Goal: Task Accomplishment & Management: Complete application form

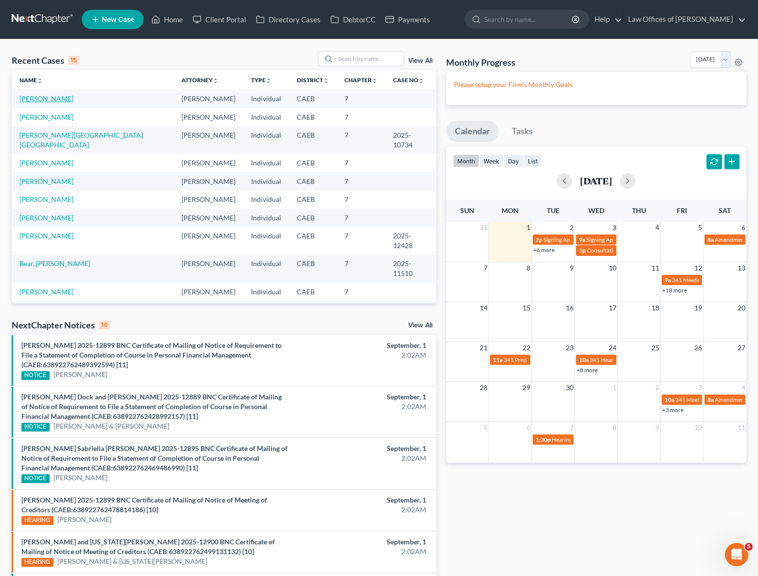
click at [52, 97] on link "[PERSON_NAME]" at bounding box center [46, 98] width 54 height 8
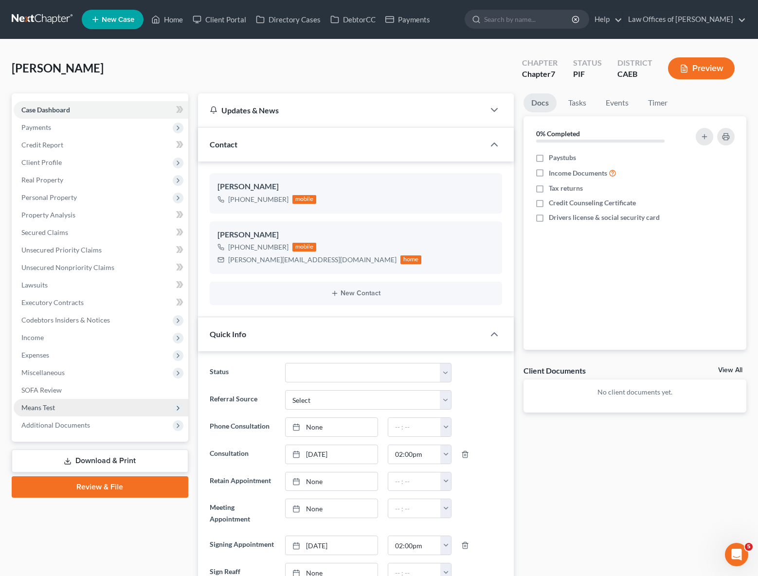
scroll to position [1913, 0]
click at [44, 338] on span "Income" at bounding box center [101, 338] width 175 height 18
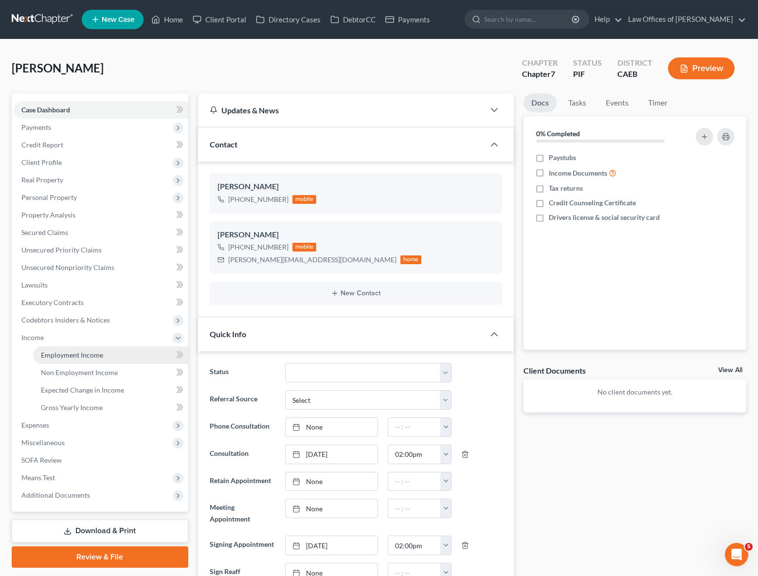
click at [107, 351] on link "Employment Income" at bounding box center [110, 355] width 155 height 18
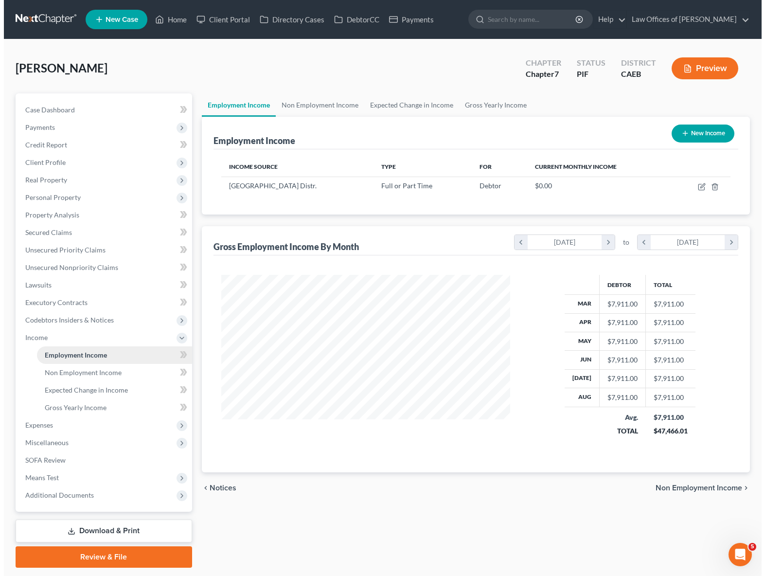
scroll to position [174, 309]
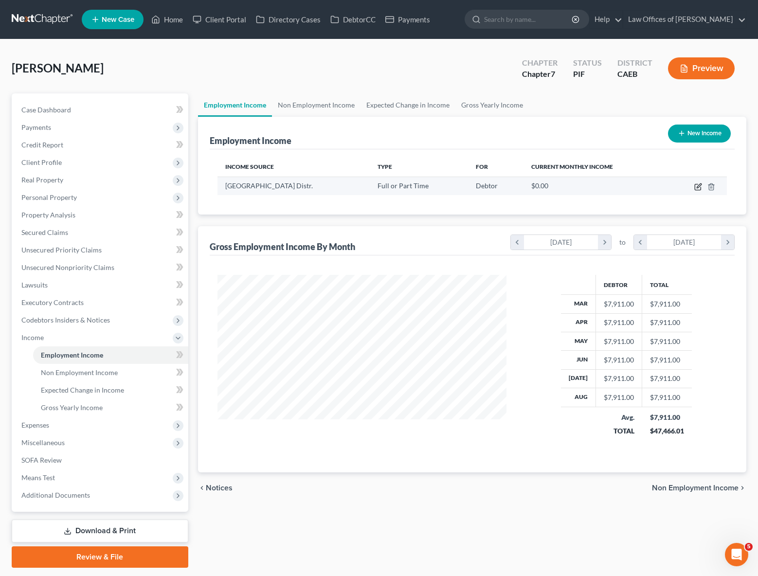
click at [695, 186] on icon "button" at bounding box center [698, 187] width 6 height 6
select select "0"
select select "4"
select select "0"
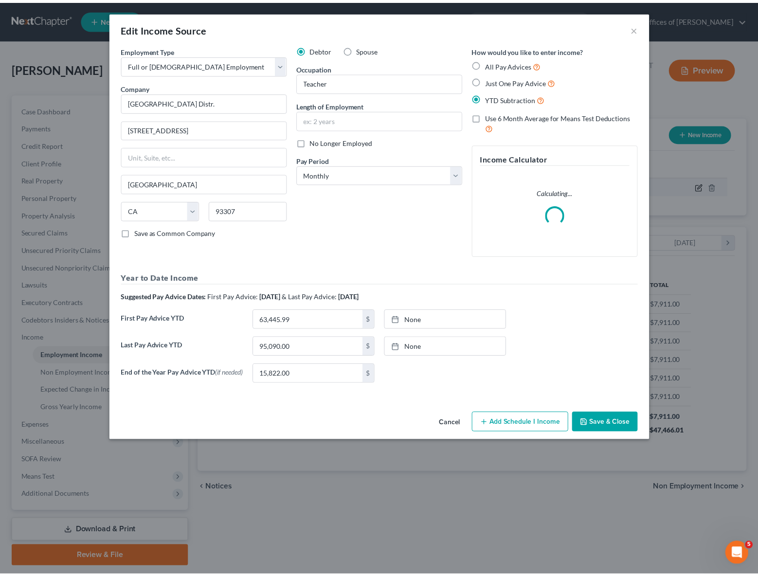
scroll to position [174, 312]
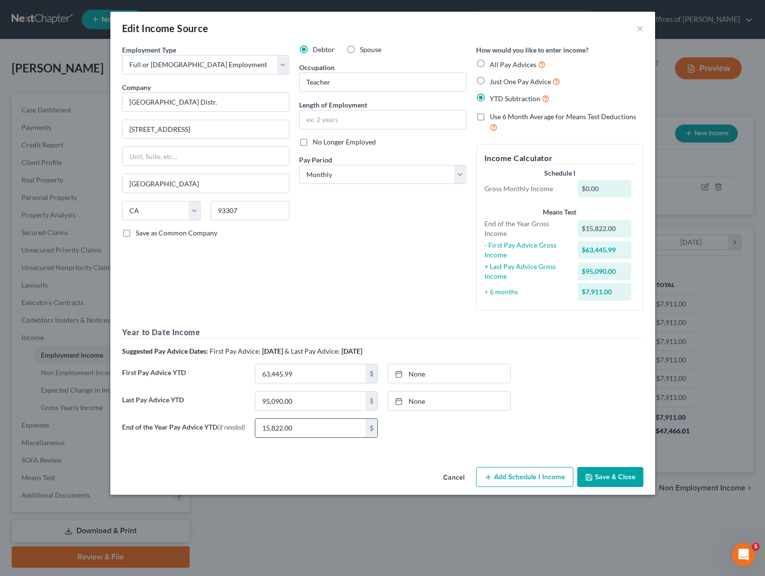
click at [297, 428] on input "15,822.00" at bounding box center [310, 428] width 110 height 18
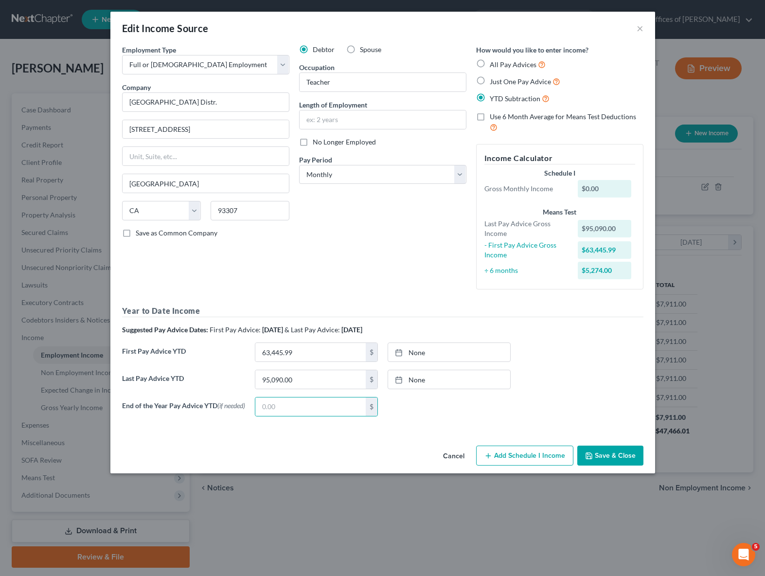
click at [490, 78] on label "Just One Pay Advice" at bounding box center [525, 81] width 71 height 11
click at [494, 78] on input "Just One Pay Advice" at bounding box center [497, 79] width 6 height 6
radio input "true"
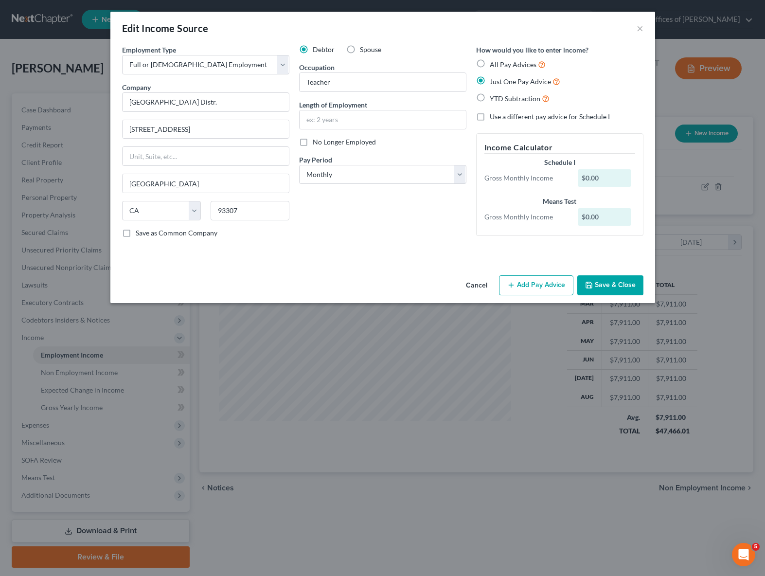
click at [528, 330] on div "Edit Income Source × Employment Type * Select Full or [DEMOGRAPHIC_DATA] Employ…" at bounding box center [382, 288] width 765 height 576
click at [530, 290] on button "Add Pay Advice" at bounding box center [536, 285] width 74 height 20
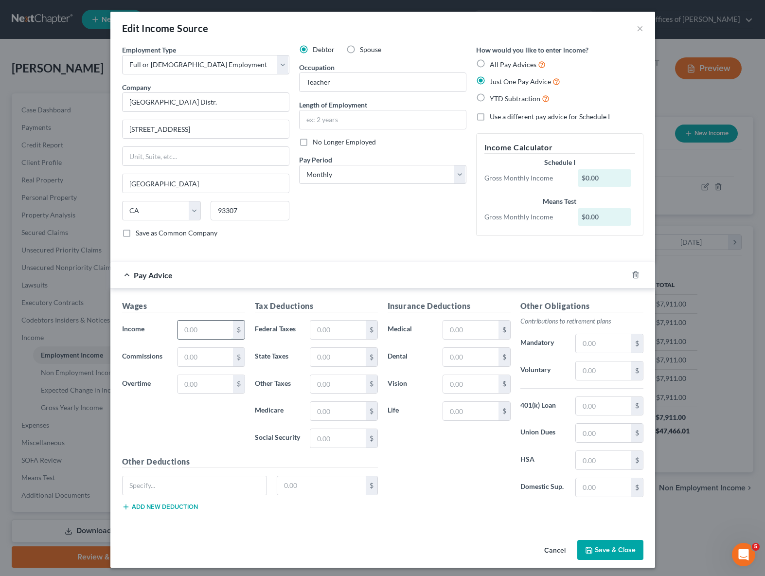
click at [217, 331] on input "text" at bounding box center [205, 330] width 55 height 18
type input "7,988.83"
type input "99."
type input "495"
type input "115"
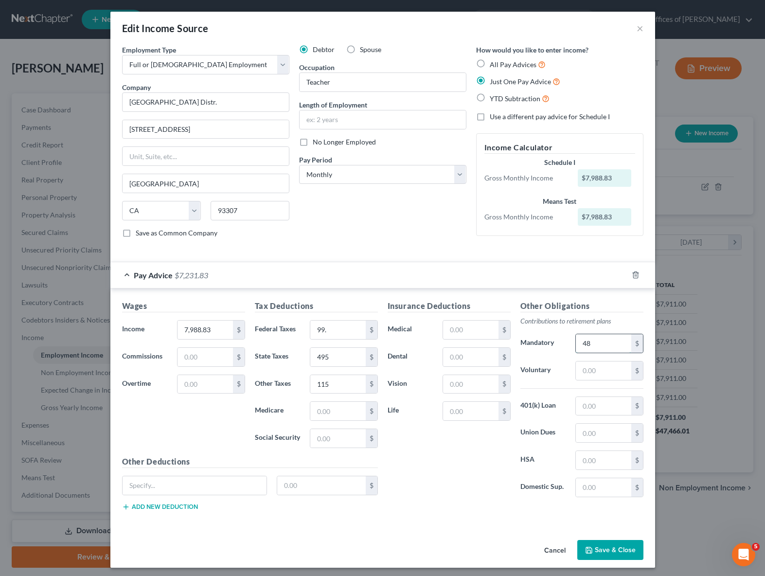
click at [592, 346] on input "48" at bounding box center [603, 343] width 55 height 18
type input "548."
click at [599, 547] on button "Save & Close" at bounding box center [611, 550] width 66 height 20
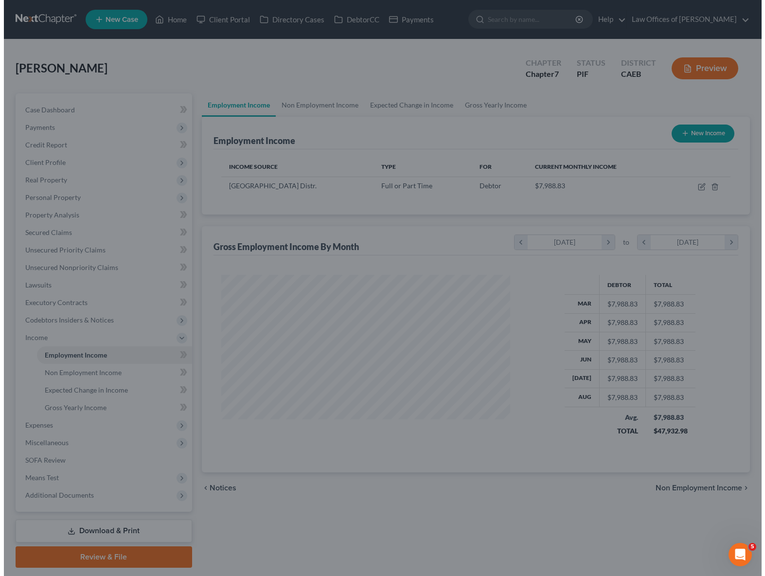
scroll to position [486471, 486337]
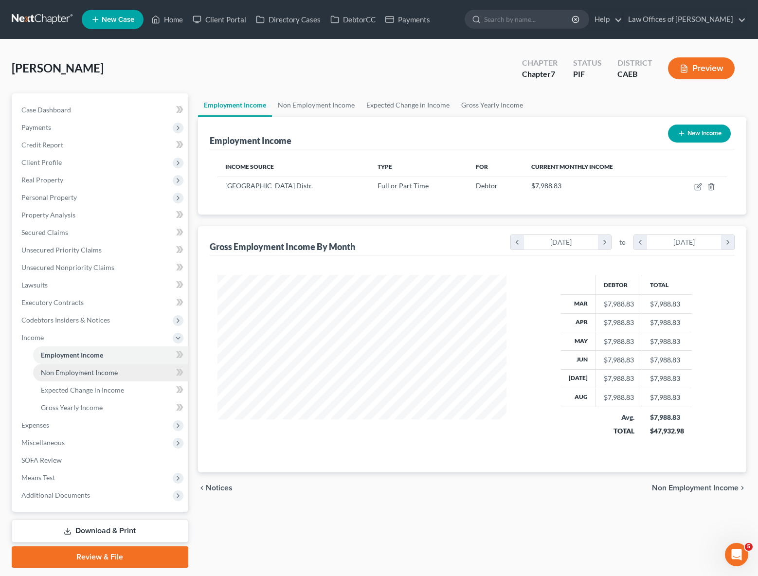
click at [107, 370] on span "Non Employment Income" at bounding box center [79, 372] width 77 height 8
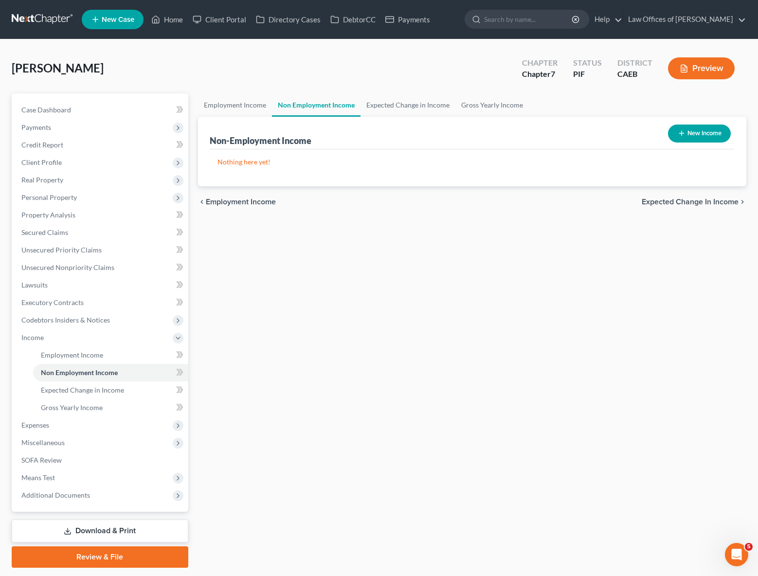
click at [706, 132] on button "New Income" at bounding box center [699, 134] width 63 height 18
select select "0"
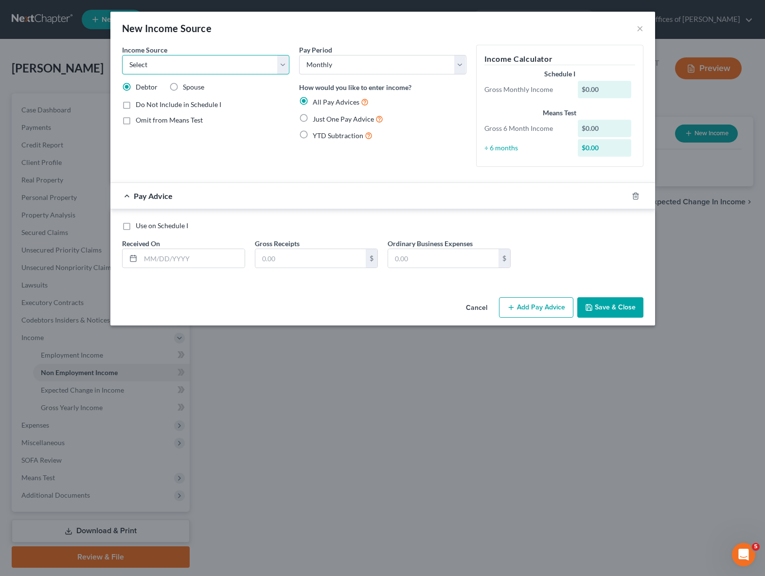
click at [285, 66] on select "Select Unemployment Disability (from employer) Pension Retirement Social Securi…" at bounding box center [205, 64] width 167 height 19
select select "7"
click at [122, 55] on select "Select Unemployment Disability (from employer) Pension Retirement Social Securi…" at bounding box center [205, 64] width 167 height 19
click at [313, 116] on label "Just One Pay Advice" at bounding box center [348, 118] width 71 height 11
click at [317, 116] on input "Just One Pay Advice" at bounding box center [320, 116] width 6 height 6
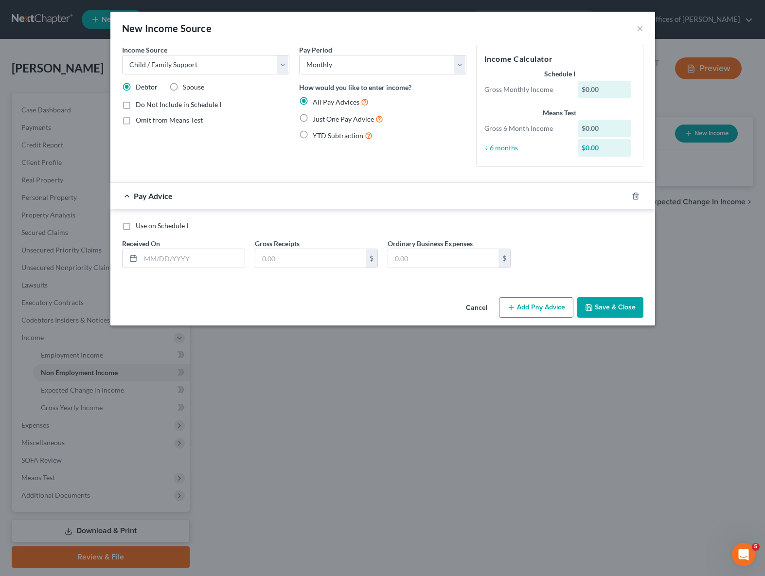
radio input "true"
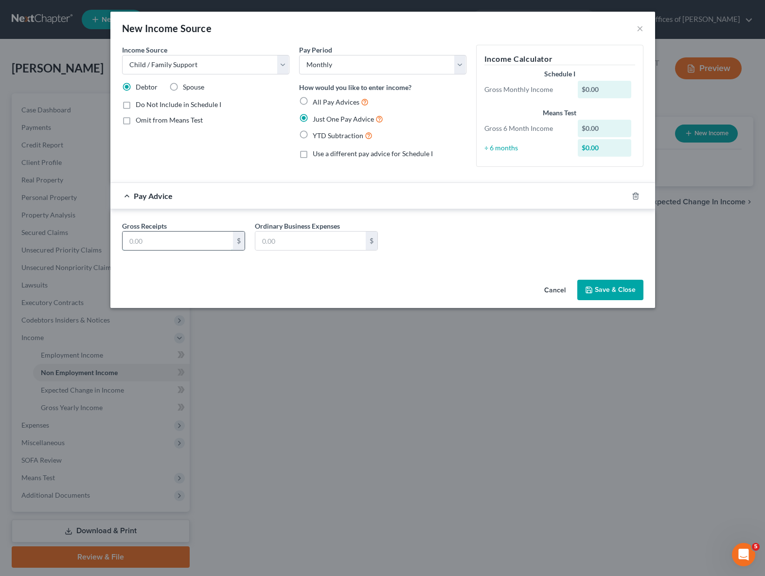
click at [177, 243] on input "text" at bounding box center [178, 241] width 110 height 18
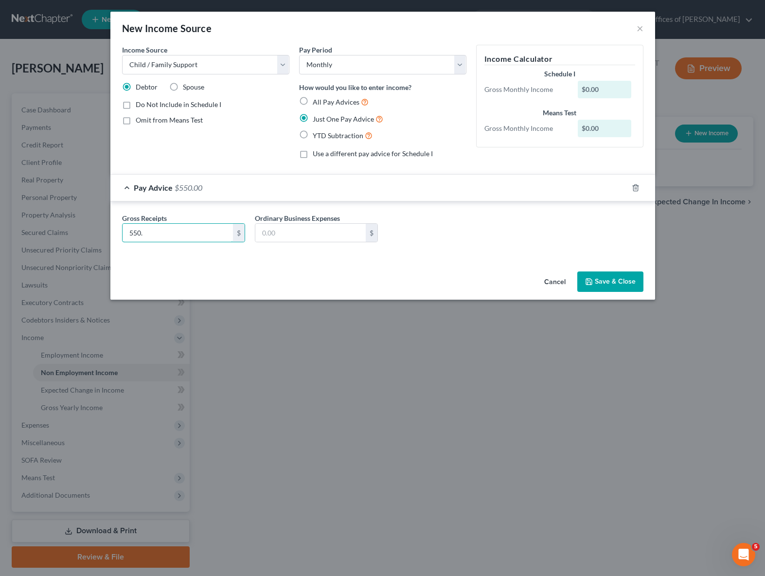
type input "550."
click at [606, 285] on button "Save & Close" at bounding box center [611, 282] width 66 height 20
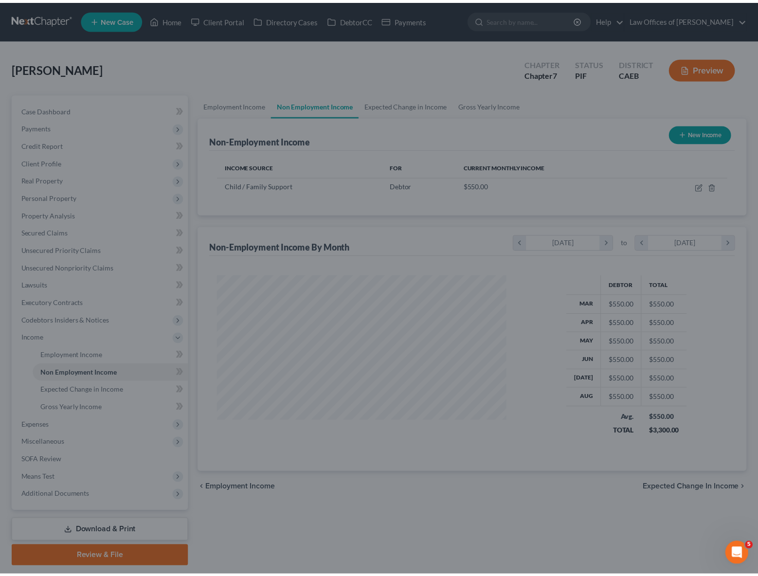
scroll to position [174, 309]
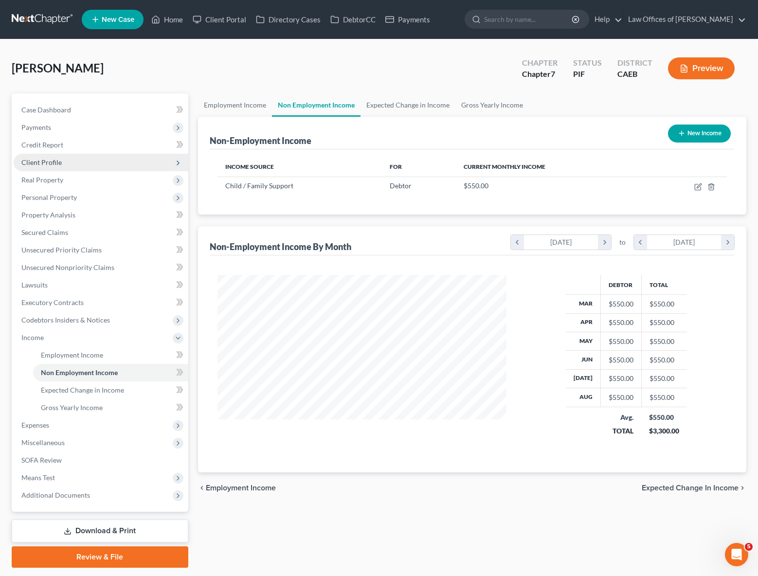
click at [35, 162] on span "Client Profile" at bounding box center [41, 162] width 40 height 8
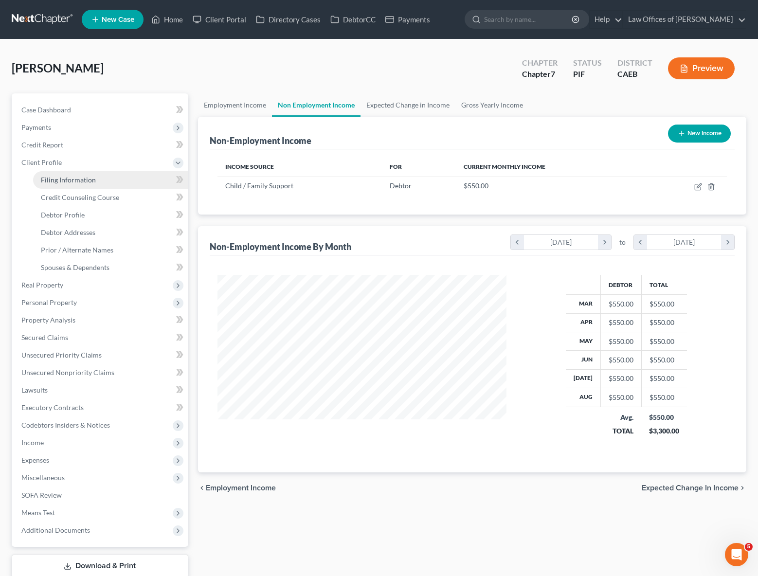
click at [61, 176] on span "Filing Information" at bounding box center [68, 180] width 55 height 8
select select "1"
select select "0"
select select "4"
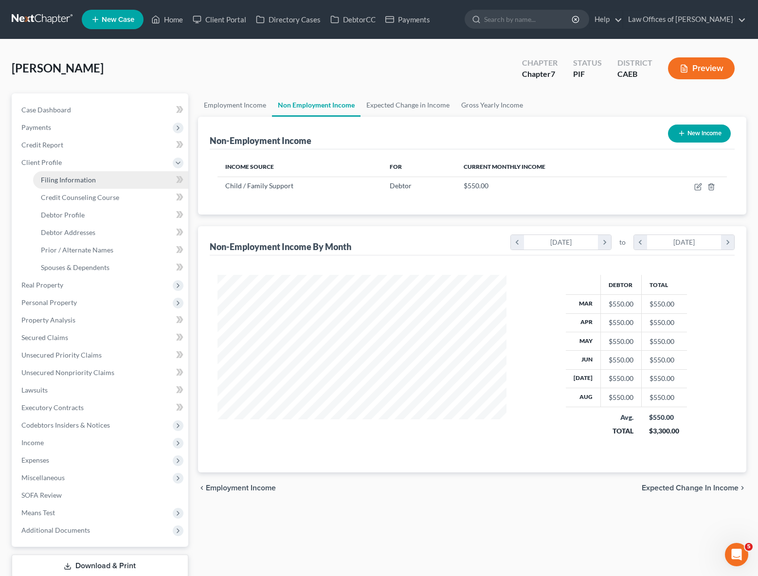
select select "0"
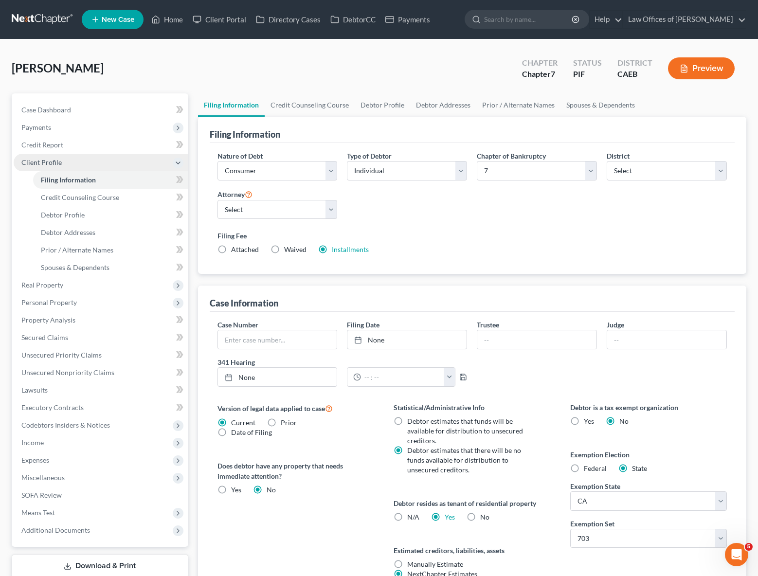
click at [60, 159] on span "Client Profile" at bounding box center [101, 163] width 175 height 18
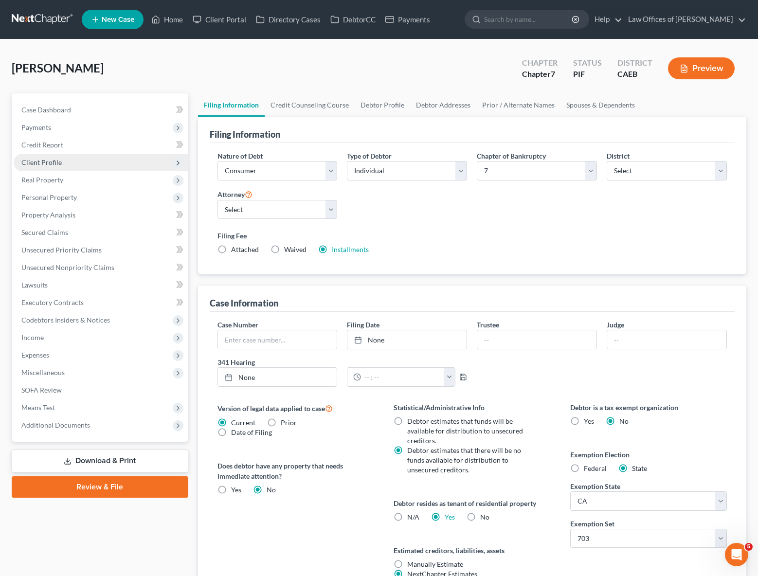
click at [61, 162] on span "Client Profile" at bounding box center [101, 163] width 175 height 18
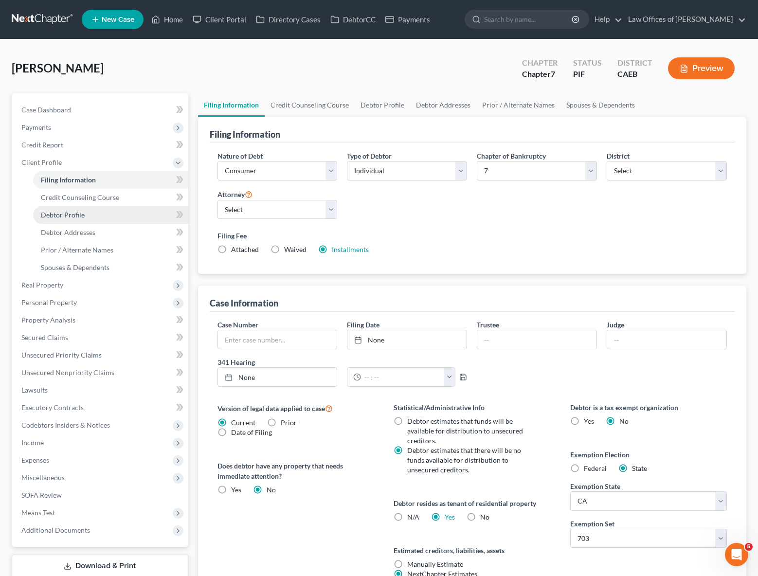
click at [88, 213] on link "Debtor Profile" at bounding box center [110, 215] width 155 height 18
select select "2"
select select "1"
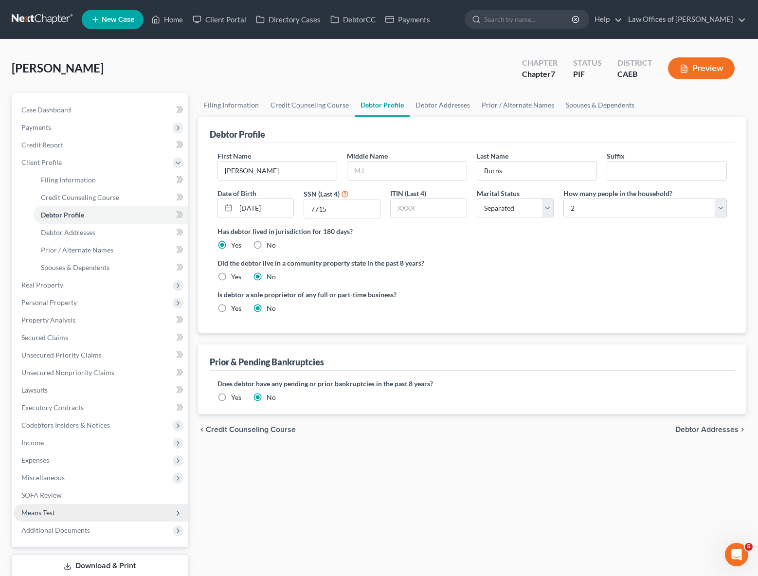
click at [68, 515] on span "Means Test" at bounding box center [101, 513] width 175 height 18
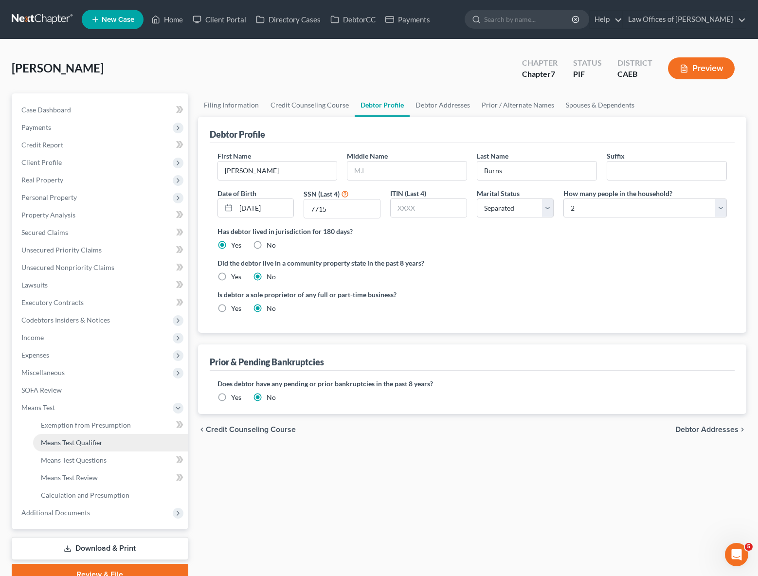
click at [93, 446] on span "Means Test Qualifier" at bounding box center [72, 442] width 62 height 8
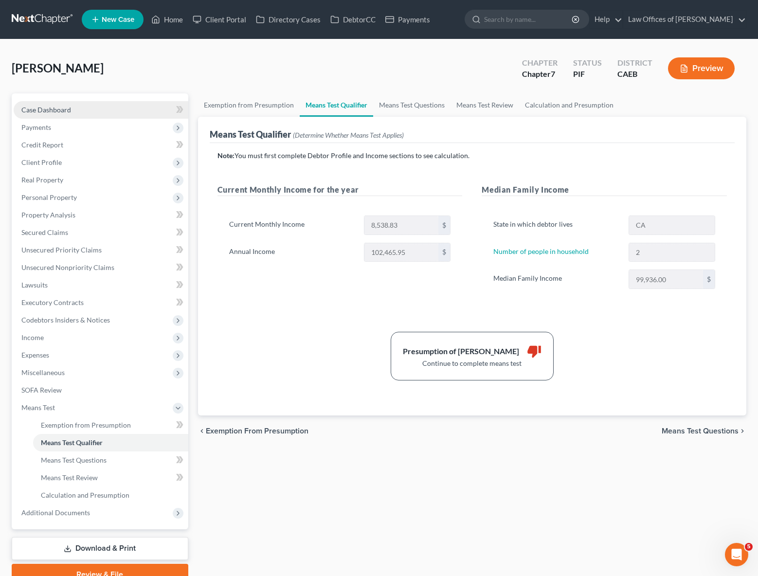
click at [95, 113] on link "Case Dashboard" at bounding box center [101, 110] width 175 height 18
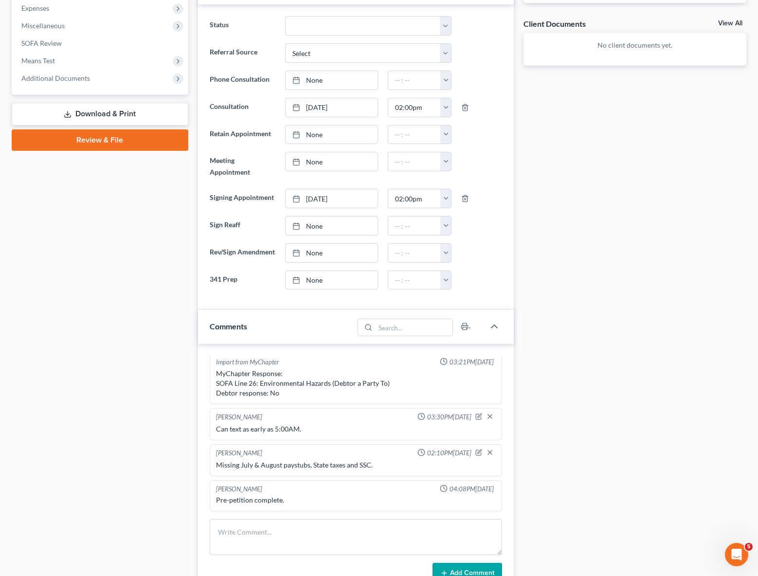
scroll to position [349, 0]
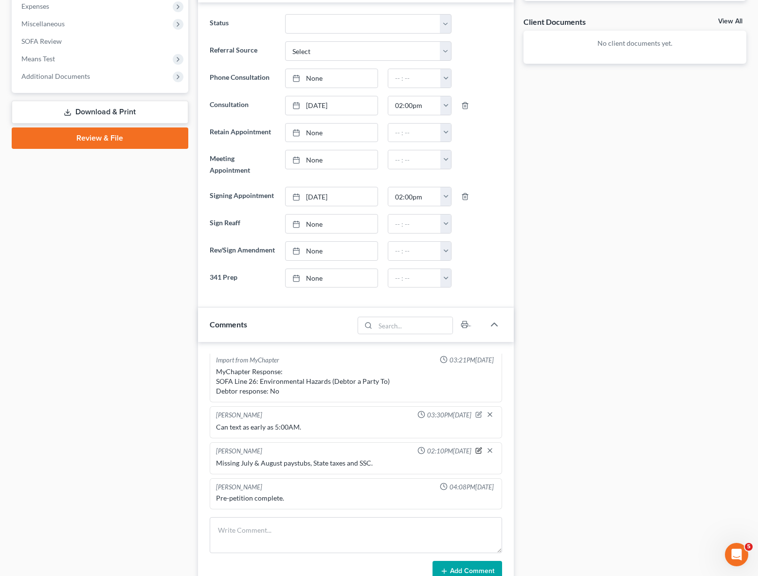
click at [475, 454] on icon "button" at bounding box center [478, 450] width 7 height 7
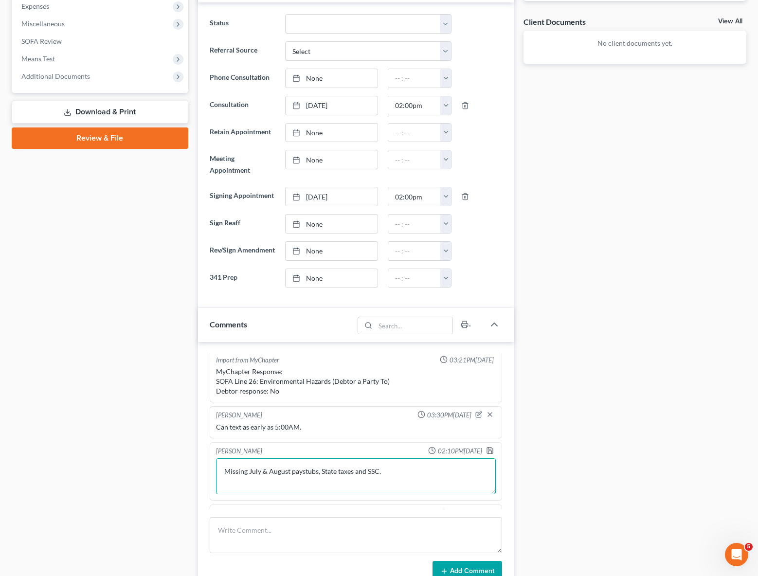
drag, startPoint x: 327, startPoint y: 484, endPoint x: 361, endPoint y: 489, distance: 34.5
click at [327, 483] on textarea "Missing July & August paystubs, State taxes and SSC." at bounding box center [356, 476] width 280 height 36
click at [463, 485] on textarea "Missing July & August paystubs; did she work in July ? , State taxes and SSC." at bounding box center [356, 476] width 280 height 36
type textarea "Missing July & August paystubs; did she work in July ? , State taxes and SSC."
click at [486, 455] on icon "button" at bounding box center [490, 451] width 8 height 8
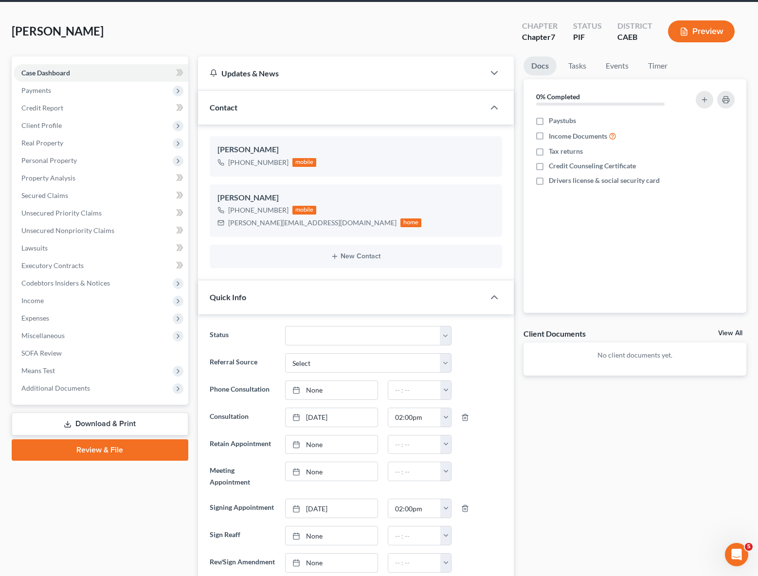
scroll to position [0, 0]
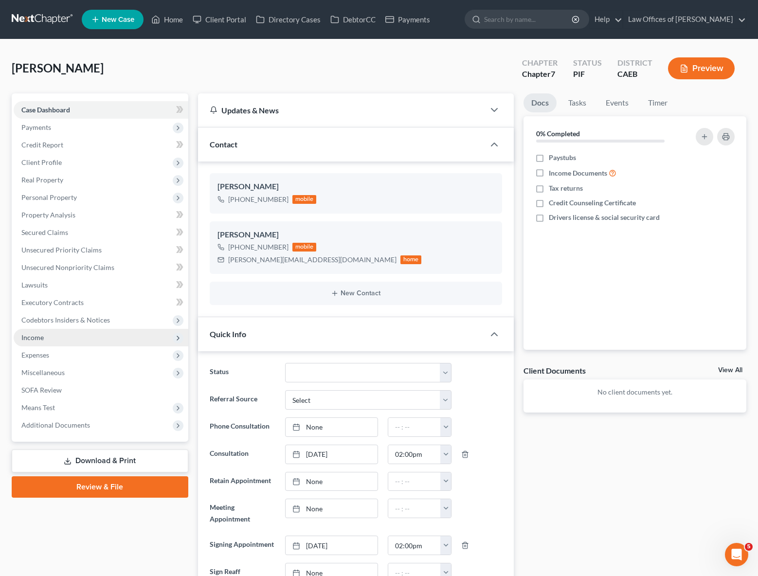
click at [50, 338] on span "Income" at bounding box center [101, 338] width 175 height 18
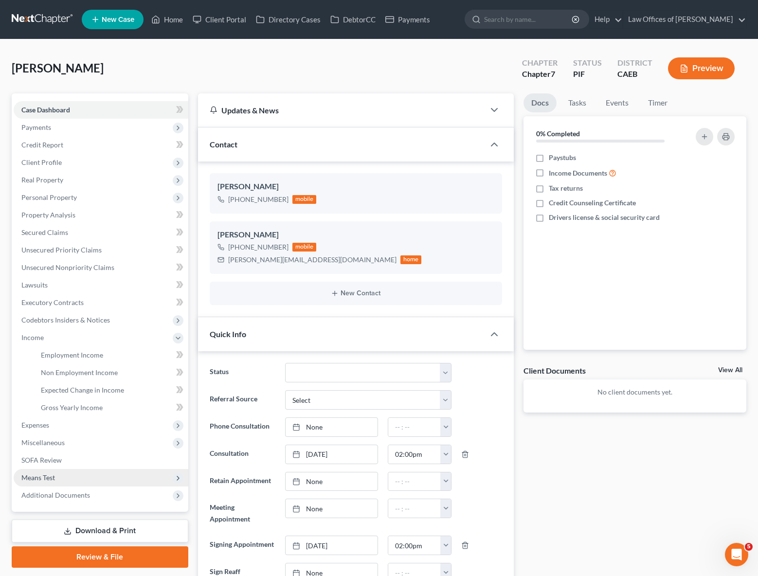
click at [50, 480] on span "Means Test" at bounding box center [38, 478] width 34 height 8
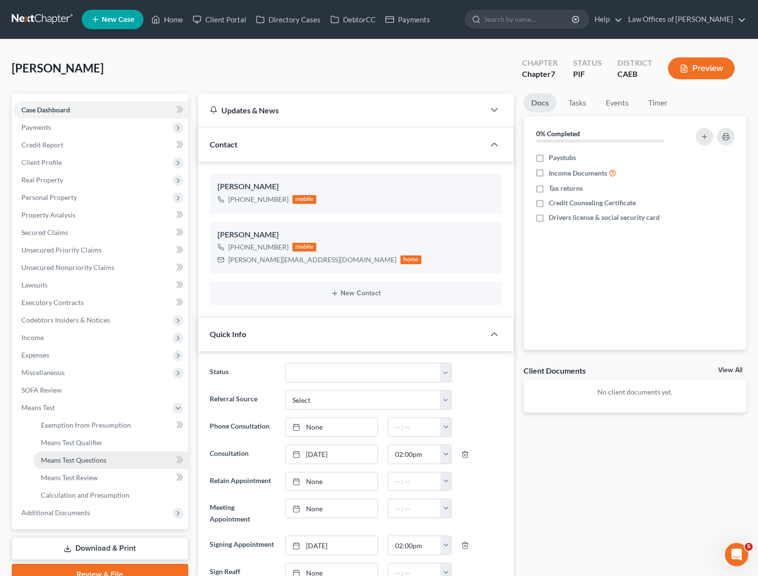
click at [107, 457] on link "Means Test Questions" at bounding box center [110, 461] width 155 height 18
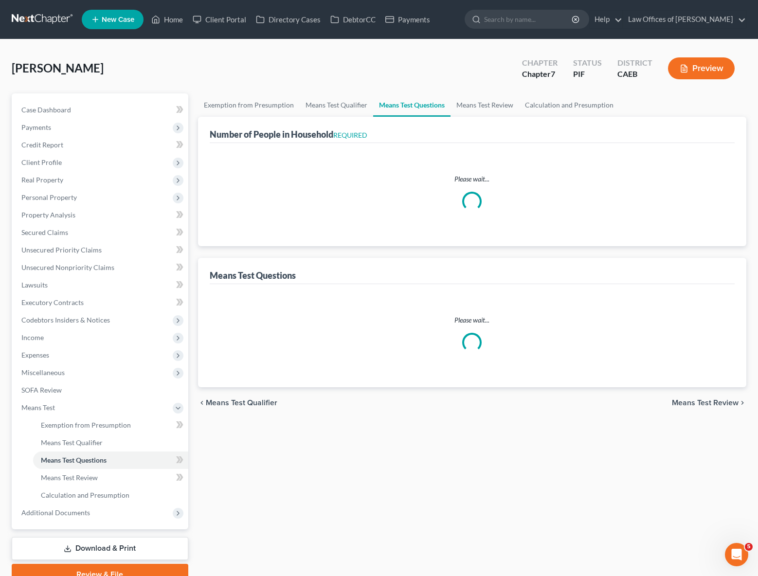
select select "1"
select select "60"
select select "2"
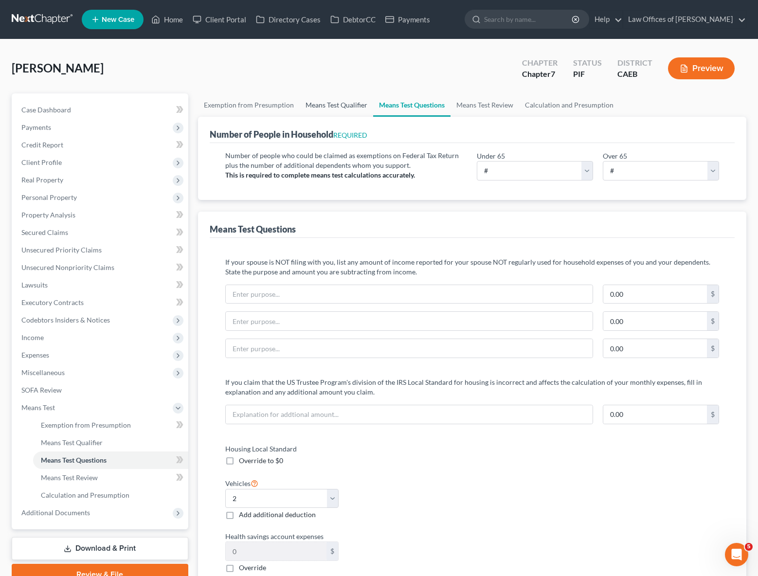
click at [321, 102] on link "Means Test Qualifier" at bounding box center [336, 104] width 73 height 23
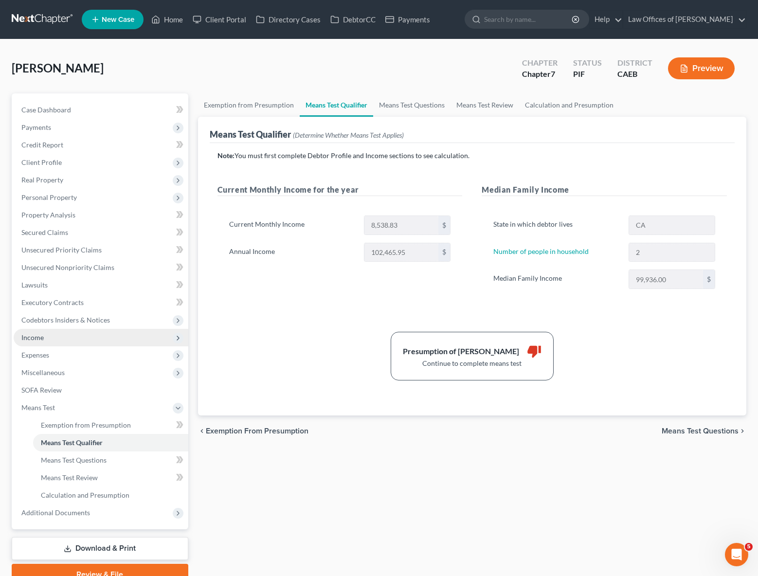
click at [67, 343] on span "Income" at bounding box center [101, 338] width 175 height 18
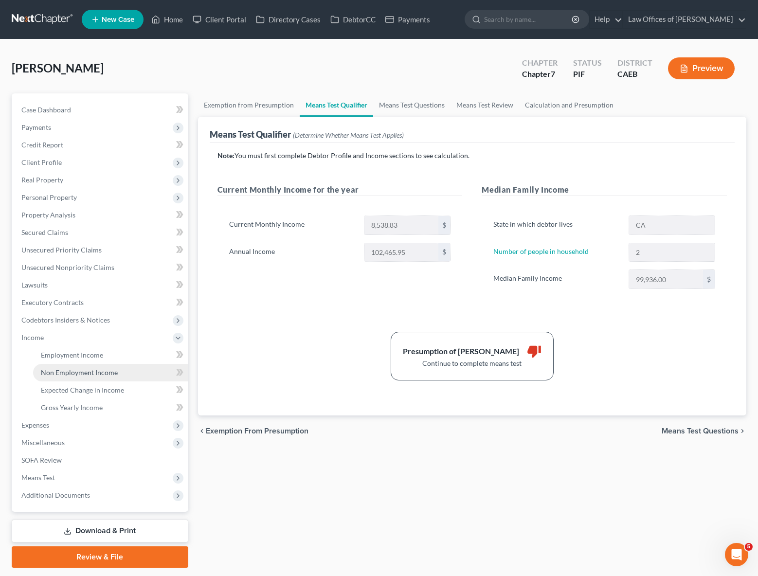
click at [105, 372] on span "Non Employment Income" at bounding box center [79, 372] width 77 height 8
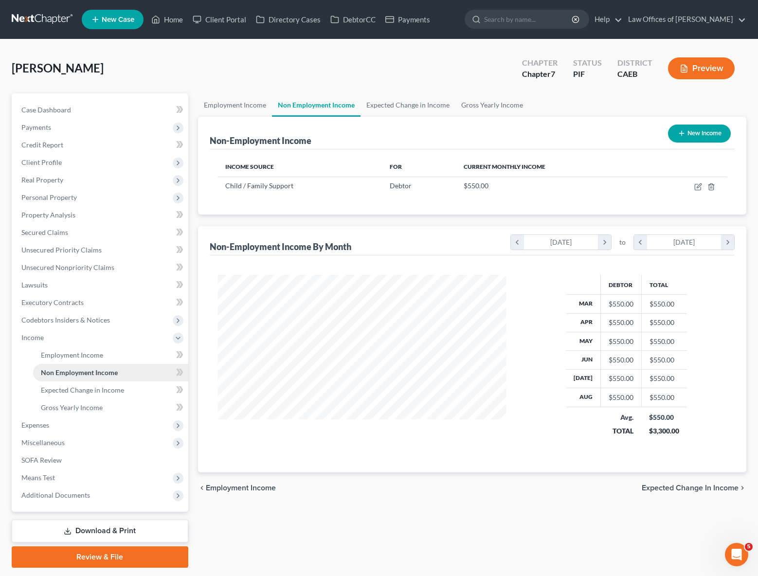
scroll to position [174, 309]
click at [712, 185] on polyline "button" at bounding box center [712, 185] width 6 height 0
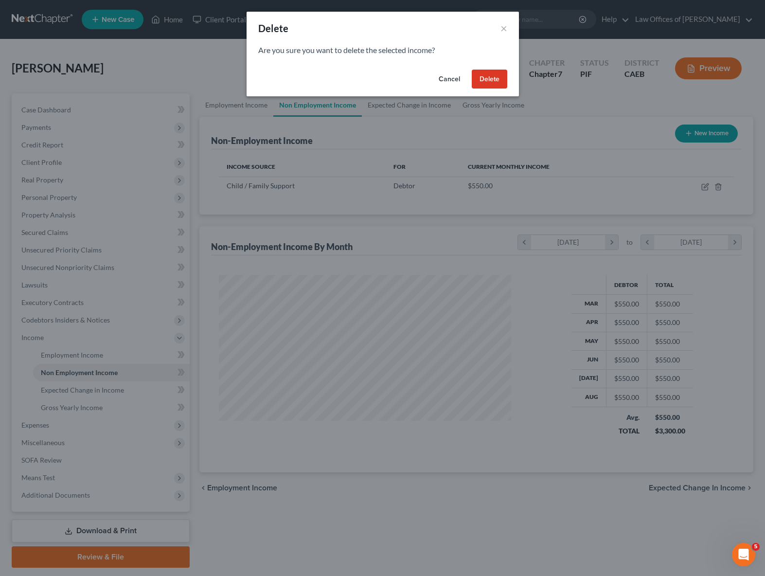
click at [486, 73] on button "Delete" at bounding box center [490, 79] width 36 height 19
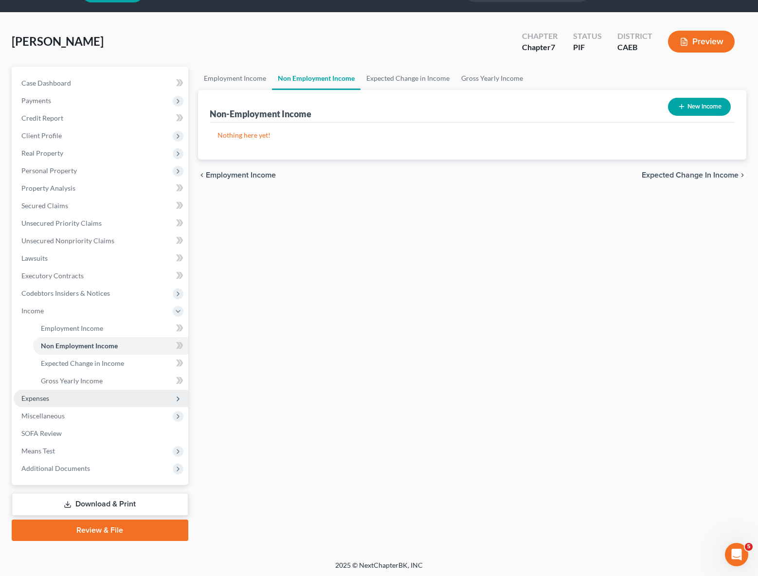
scroll to position [28, 0]
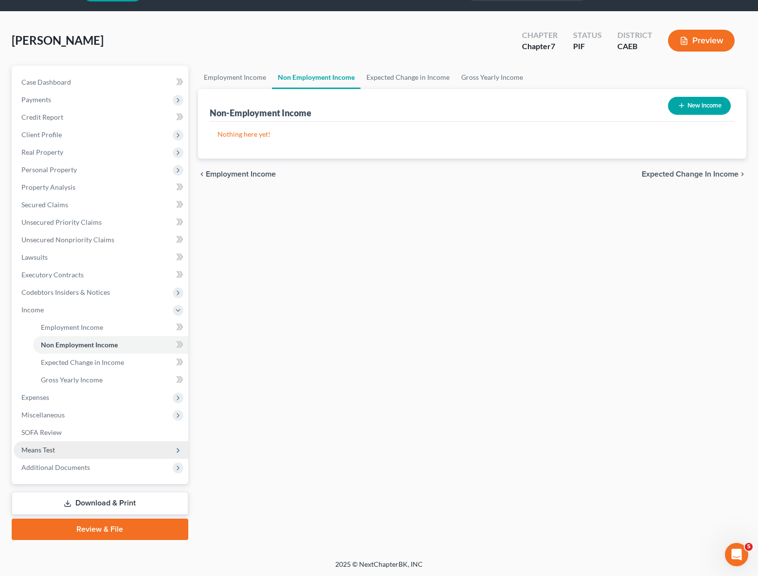
click at [68, 450] on span "Means Test" at bounding box center [101, 450] width 175 height 18
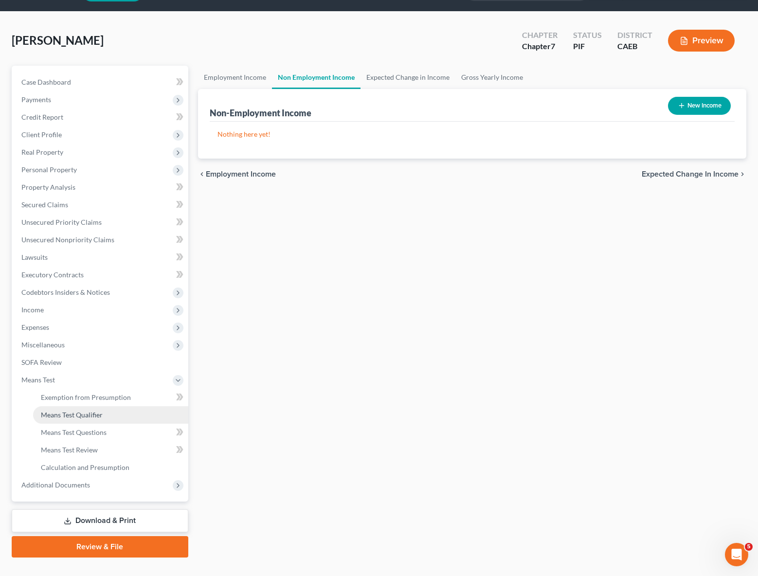
click at [104, 416] on link "Means Test Qualifier" at bounding box center [110, 415] width 155 height 18
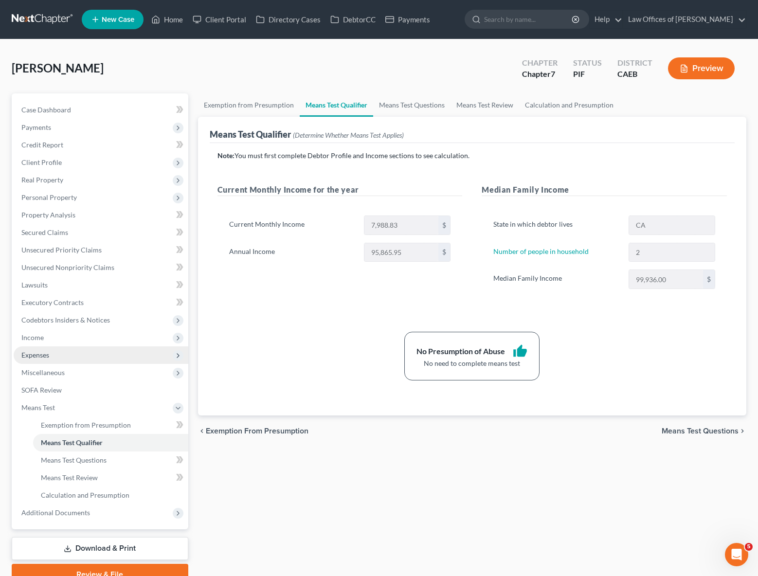
click at [53, 350] on span "Expenses" at bounding box center [101, 355] width 175 height 18
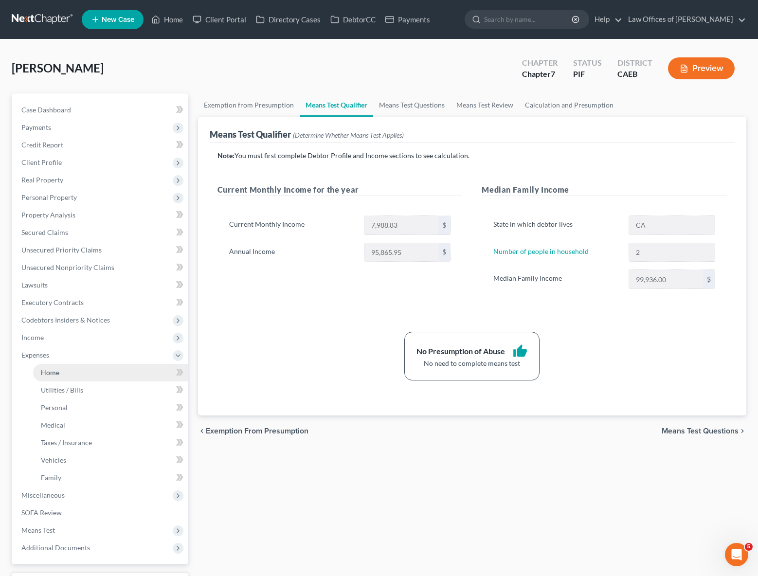
click at [58, 368] on span "Home" at bounding box center [50, 372] width 18 height 8
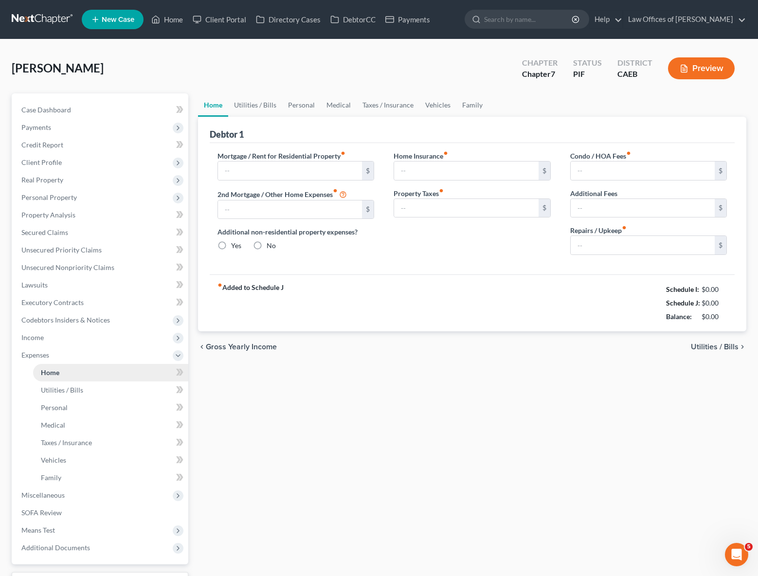
type input "2,000.00"
type input "0.00"
radio input "true"
type input "0.00"
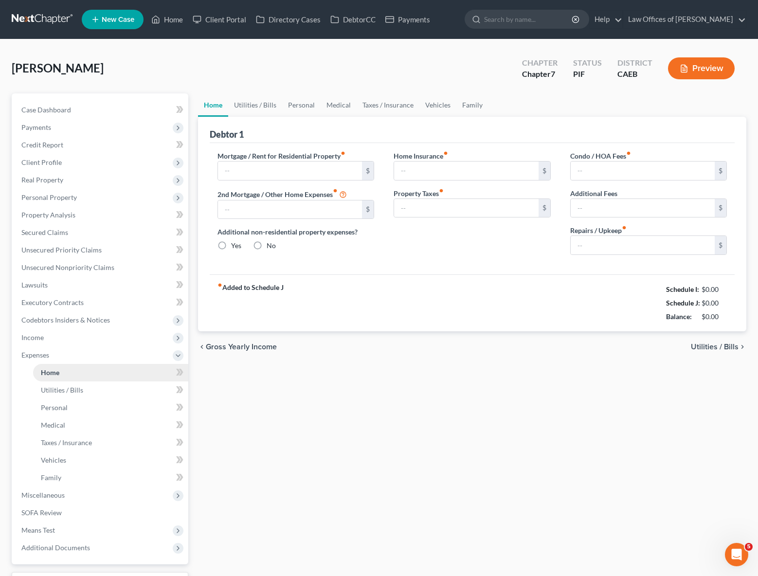
type input "0.00"
click at [573, 241] on input "0.00" at bounding box center [643, 245] width 145 height 18
type input "150.00"
click at [266, 110] on link "Utilities / Bills" at bounding box center [255, 104] width 54 height 23
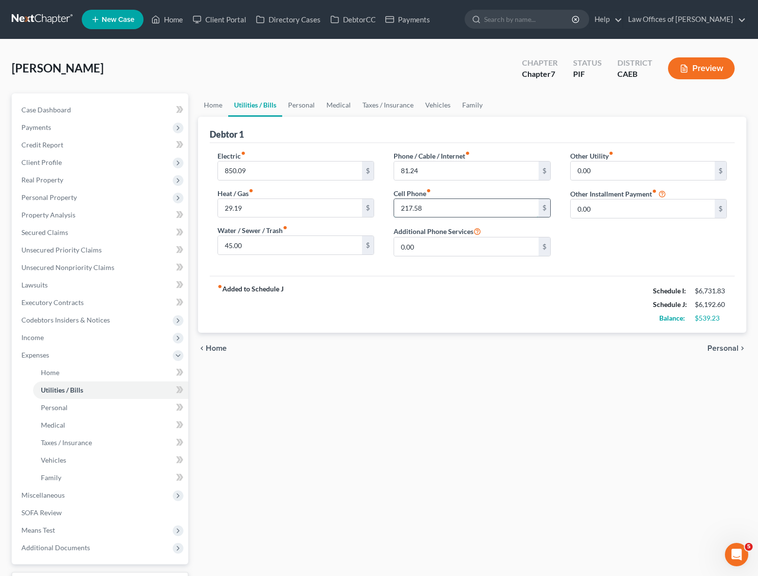
click at [448, 209] on input "217.58" at bounding box center [466, 208] width 145 height 18
type input "280."
click at [295, 102] on link "Personal" at bounding box center [301, 104] width 38 height 23
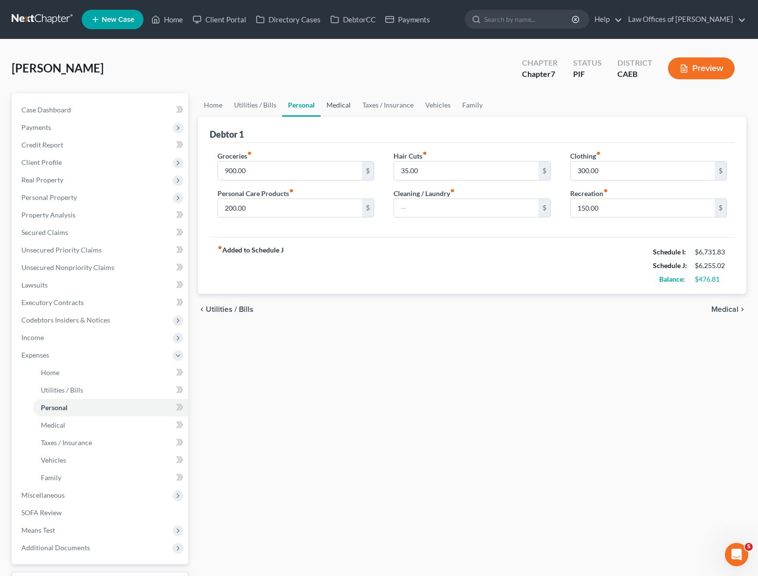
click at [341, 101] on link "Medical" at bounding box center [339, 104] width 36 height 23
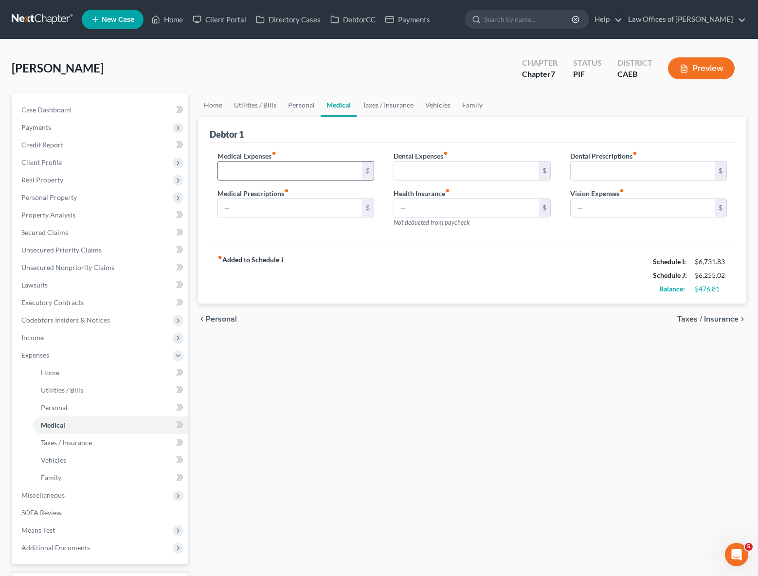
click at [273, 172] on input "text" at bounding box center [290, 171] width 145 height 18
type input "75"
click at [366, 107] on link "Taxes / Insurance" at bounding box center [388, 104] width 63 height 23
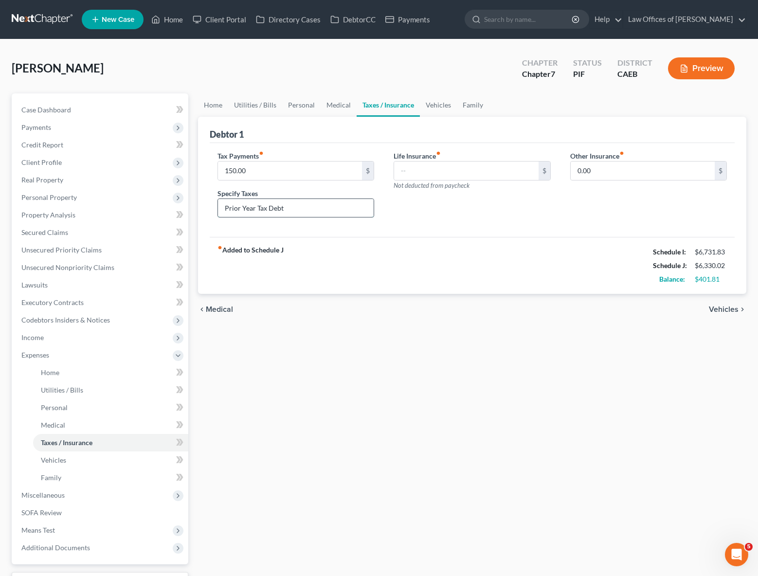
click at [296, 207] on input "Prior Year Tax Debt" at bounding box center [296, 208] width 156 height 18
drag, startPoint x: 296, startPoint y: 208, endPoint x: 91, endPoint y: 184, distance: 207.2
click at [74, 184] on div "Petition Navigation Case Dashboard Payments Invoices Payments Payments Credit R…" at bounding box center [379, 356] width 745 height 527
type input "[DATE]-[DATE] Federal Taxes"
click at [427, 104] on link "Vehicles" at bounding box center [438, 104] width 37 height 23
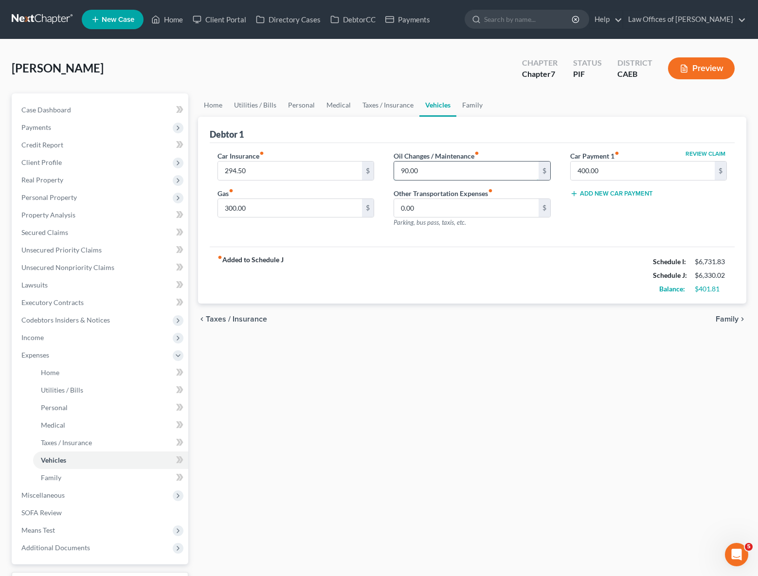
click at [421, 171] on input "90.00" at bounding box center [466, 171] width 145 height 18
type input "100."
click at [462, 106] on link "Family" at bounding box center [472, 104] width 32 height 23
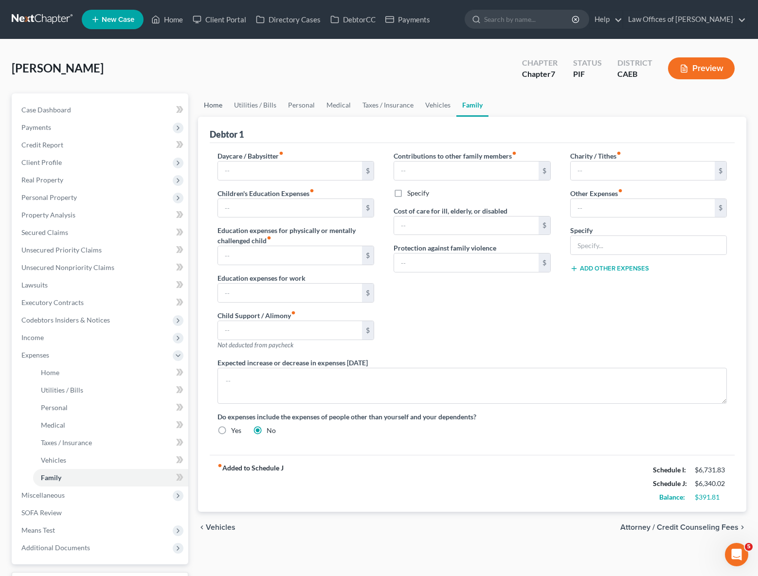
click at [208, 107] on link "Home" at bounding box center [213, 104] width 30 height 23
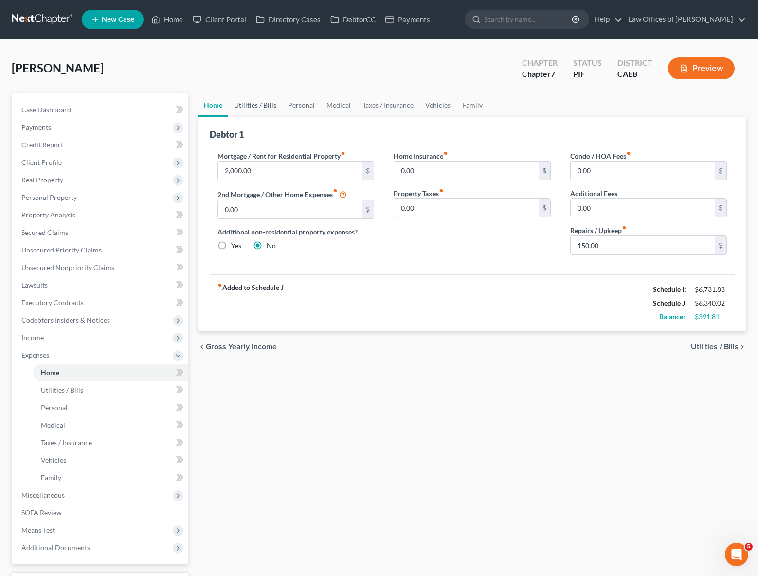
click at [243, 106] on link "Utilities / Bills" at bounding box center [255, 104] width 54 height 23
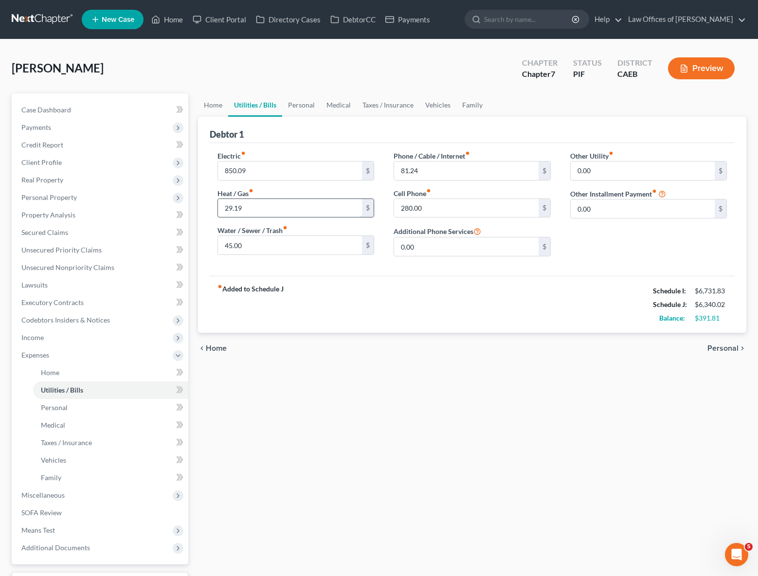
click at [253, 207] on input "29.19" at bounding box center [290, 208] width 145 height 18
type input "120."
click at [297, 105] on link "Personal" at bounding box center [301, 104] width 38 height 23
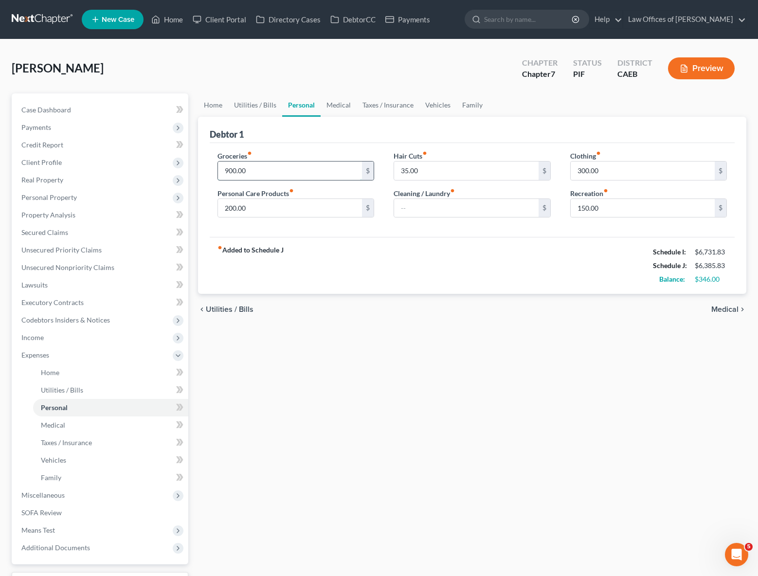
click at [256, 171] on input "900.00" at bounding box center [290, 171] width 145 height 18
type input "1,000."
type input "300"
